Goal: Communication & Community: Ask a question

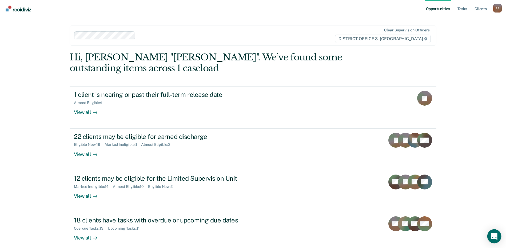
click at [492, 239] on icon "Open Intercom Messenger" at bounding box center [493, 236] width 7 height 7
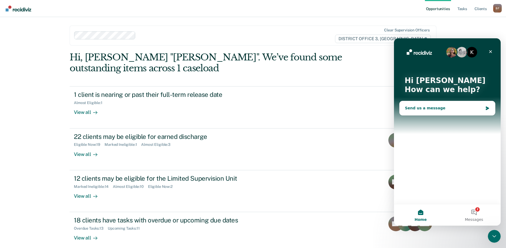
click at [416, 111] on div "Send us a message" at bounding box center [446, 108] width 95 height 14
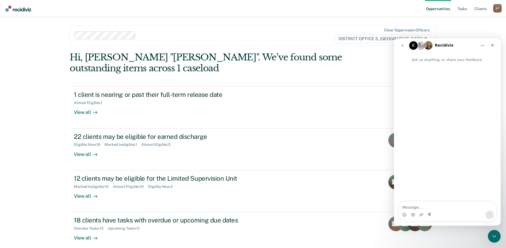
click at [451, 205] on textarea "Message…" at bounding box center [447, 206] width 98 height 9
type textarea "There is some pilot tool I need to log into???"
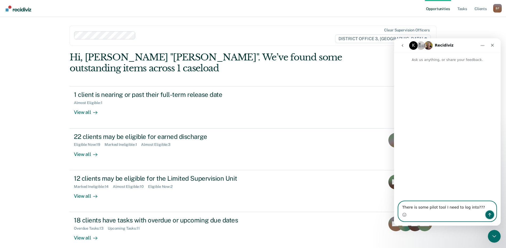
click at [491, 215] on icon "Send a message…" at bounding box center [489, 215] width 4 height 4
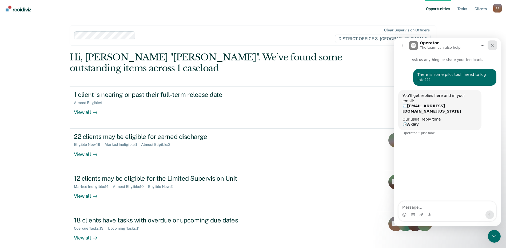
click at [491, 45] on icon "Close" at bounding box center [492, 45] width 4 height 4
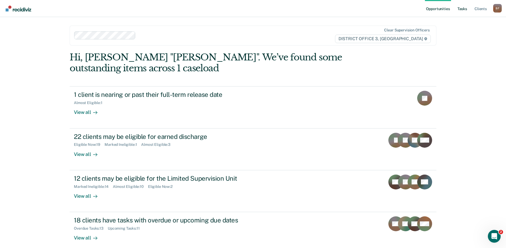
click at [460, 10] on link "Tasks" at bounding box center [462, 8] width 12 height 17
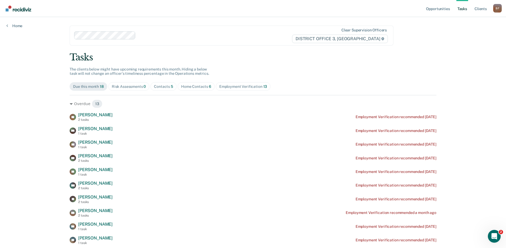
click at [135, 87] on div "Risk Assessments 0" at bounding box center [129, 87] width 34 height 5
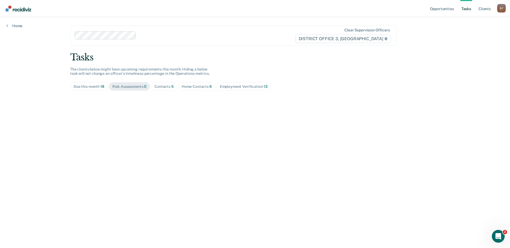
click at [167, 88] on div "Contacts 5" at bounding box center [163, 87] width 19 height 5
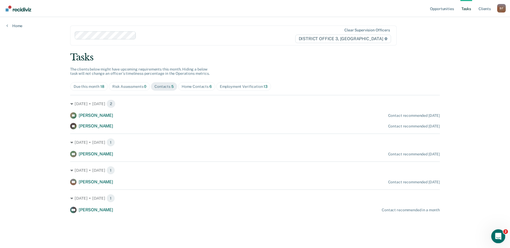
click at [498, 239] on icon "Open Intercom Messenger" at bounding box center [497, 236] width 9 height 9
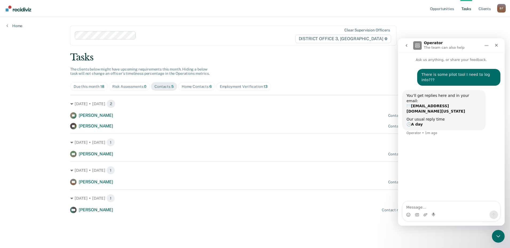
click at [422, 93] on div "You’ll get replies here and in your email: ✉️ [EMAIL_ADDRESS][DOMAIN_NAME][US_S…" at bounding box center [443, 103] width 75 height 21
click at [422, 117] on div "Our usual reply time 🕒 A day" at bounding box center [443, 122] width 75 height 10
click at [497, 42] on div "Close" at bounding box center [496, 46] width 10 height 10
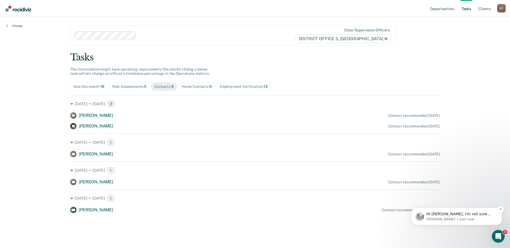
click at [436, 216] on p "Hi [PERSON_NAME], I'm not sure which pilot tool you'd be referring to. Can you …" at bounding box center [460, 214] width 69 height 5
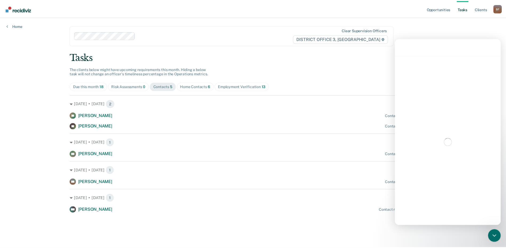
scroll to position [1, 0]
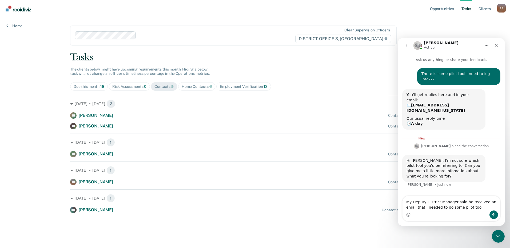
type textarea "My Deputy District Manager said he received an email that I needed to do some p…"
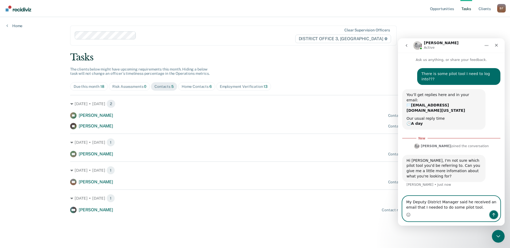
click at [493, 215] on icon "Send a message…" at bounding box center [493, 215] width 4 height 4
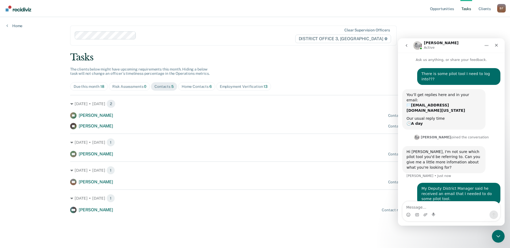
click at [197, 87] on div "Home Contacts 6" at bounding box center [197, 87] width 30 height 5
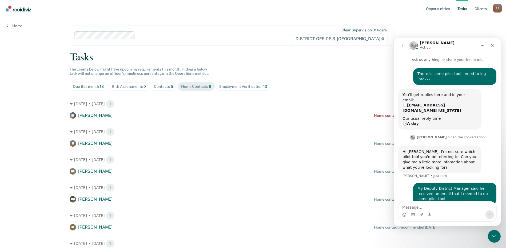
click at [157, 137] on div "[DATE] • [DATE] 1 JR [PERSON_NAME] Home contact recommended [DATE]" at bounding box center [253, 135] width 367 height 24
click at [492, 45] on icon "Close" at bounding box center [492, 45] width 4 height 4
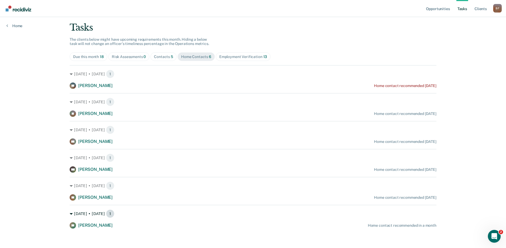
scroll to position [32, 0]
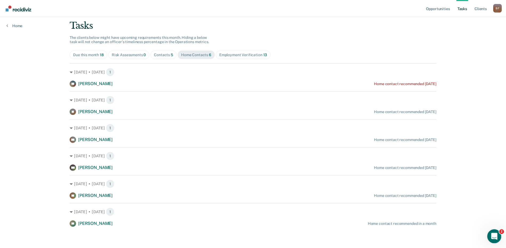
click at [494, 237] on icon "Open Intercom Messenger" at bounding box center [493, 236] width 9 height 9
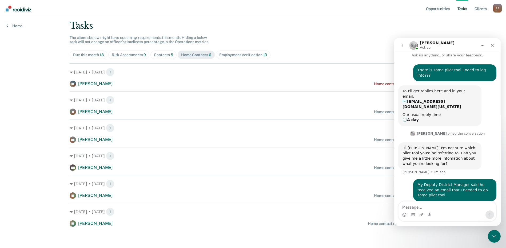
scroll to position [0, 0]
